Goal: Transaction & Acquisition: Purchase product/service

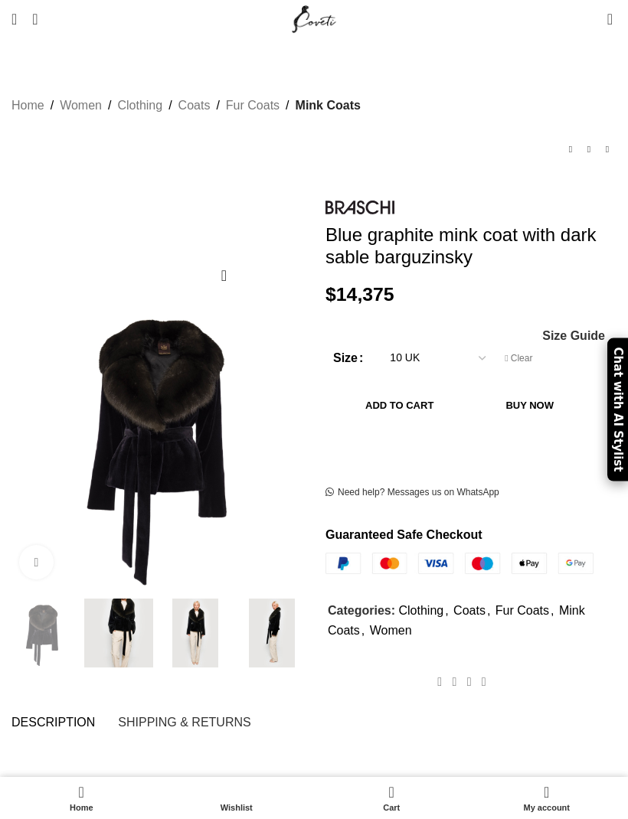
click at [17, 17] on span "Open mobile menu" at bounding box center [13, 18] width 5 height 15
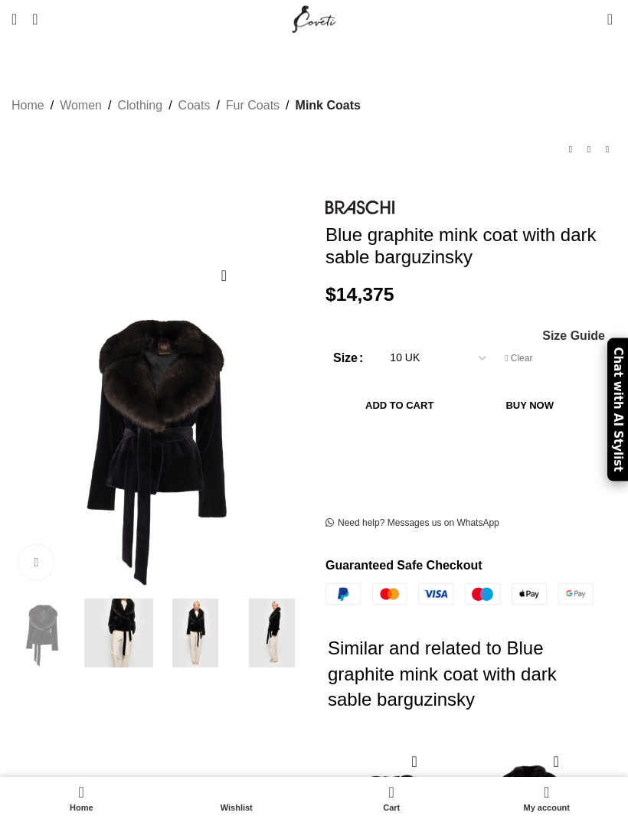
click at [24, 15] on link "Menu" at bounding box center [14, 19] width 21 height 31
click at [24, 18] on link "Menu" at bounding box center [14, 19] width 21 height 31
click at [17, 18] on span "Open mobile menu" at bounding box center [13, 18] width 5 height 15
click at [17, 14] on span "Open mobile menu" at bounding box center [13, 18] width 5 height 15
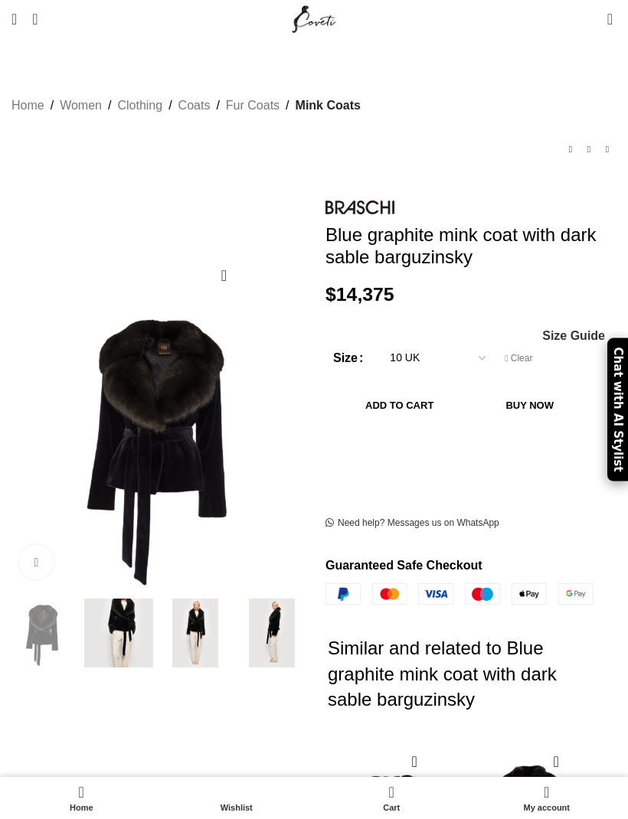
click at [37, 20] on link "Search" at bounding box center [34, 19] width 21 height 31
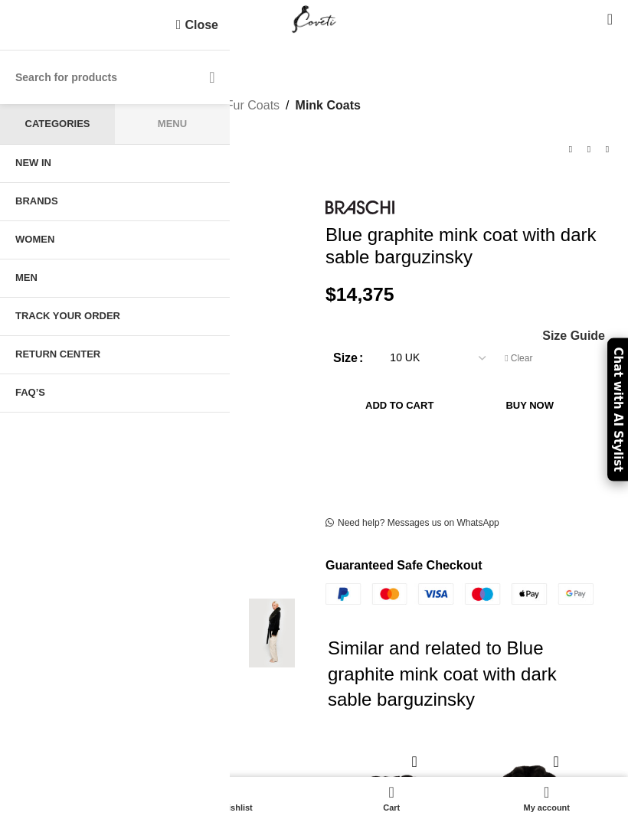
click at [33, 23] on div "Close" at bounding box center [115, 25] width 230 height 51
click at [42, 240] on span "WOMEN" at bounding box center [34, 239] width 39 height 12
click at [35, 233] on span "WOMEN" at bounding box center [34, 239] width 39 height 12
click at [40, 249] on link "WOMEN" at bounding box center [115, 240] width 230 height 38
click at [358, 200] on img at bounding box center [359, 207] width 69 height 15
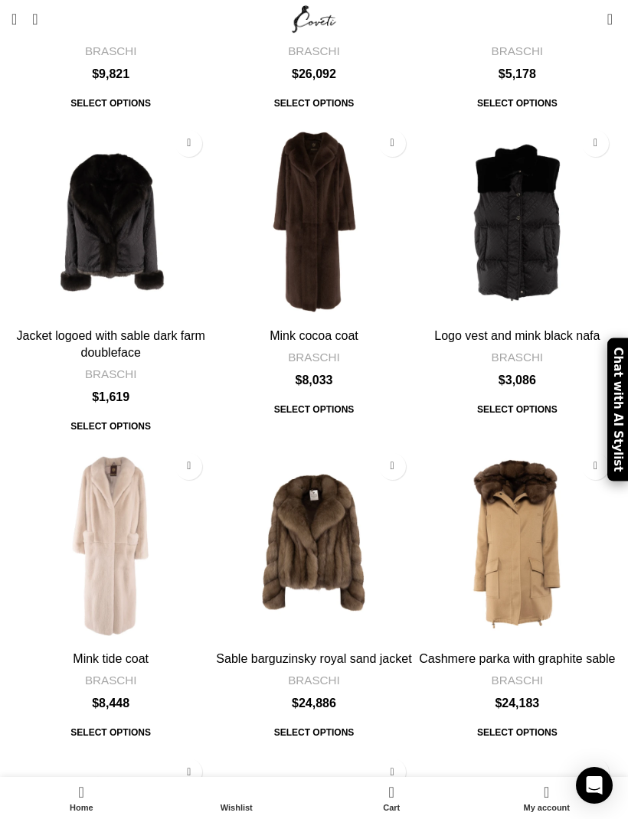
scroll to position [4515, 0]
